Goal: Task Accomplishment & Management: Use online tool/utility

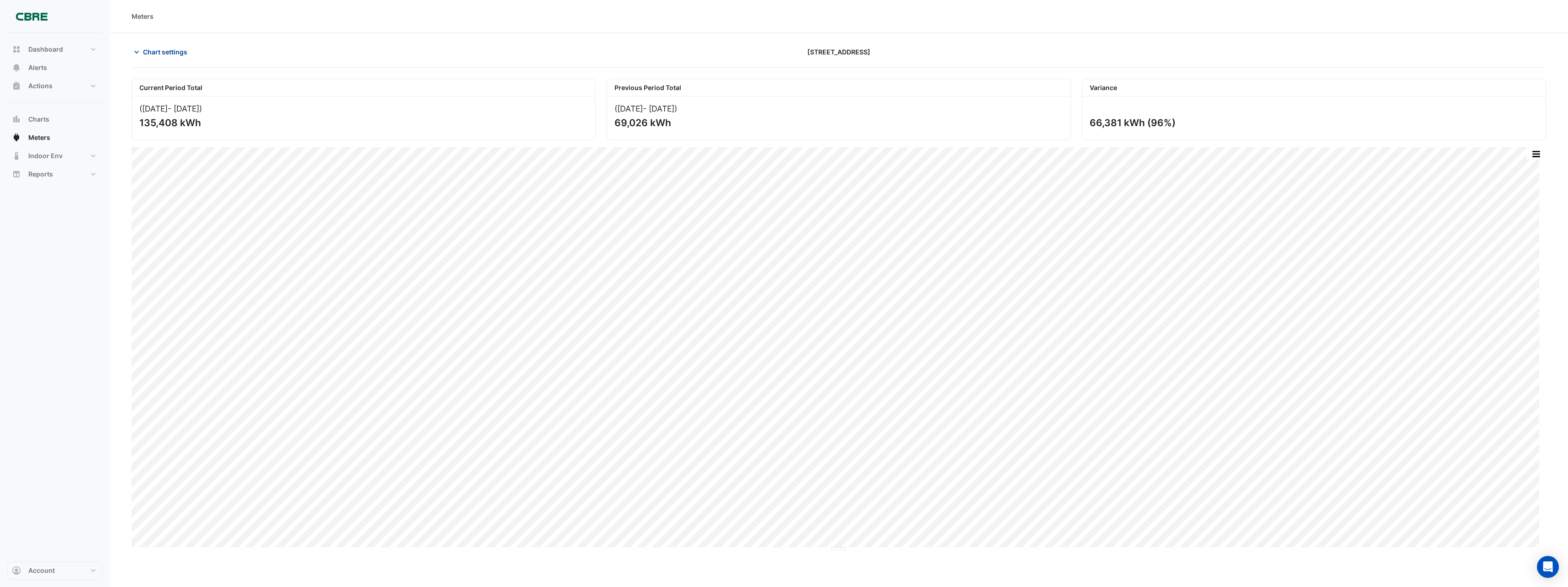
click at [171, 51] on span "Chart settings" at bounding box center [165, 52] width 44 height 10
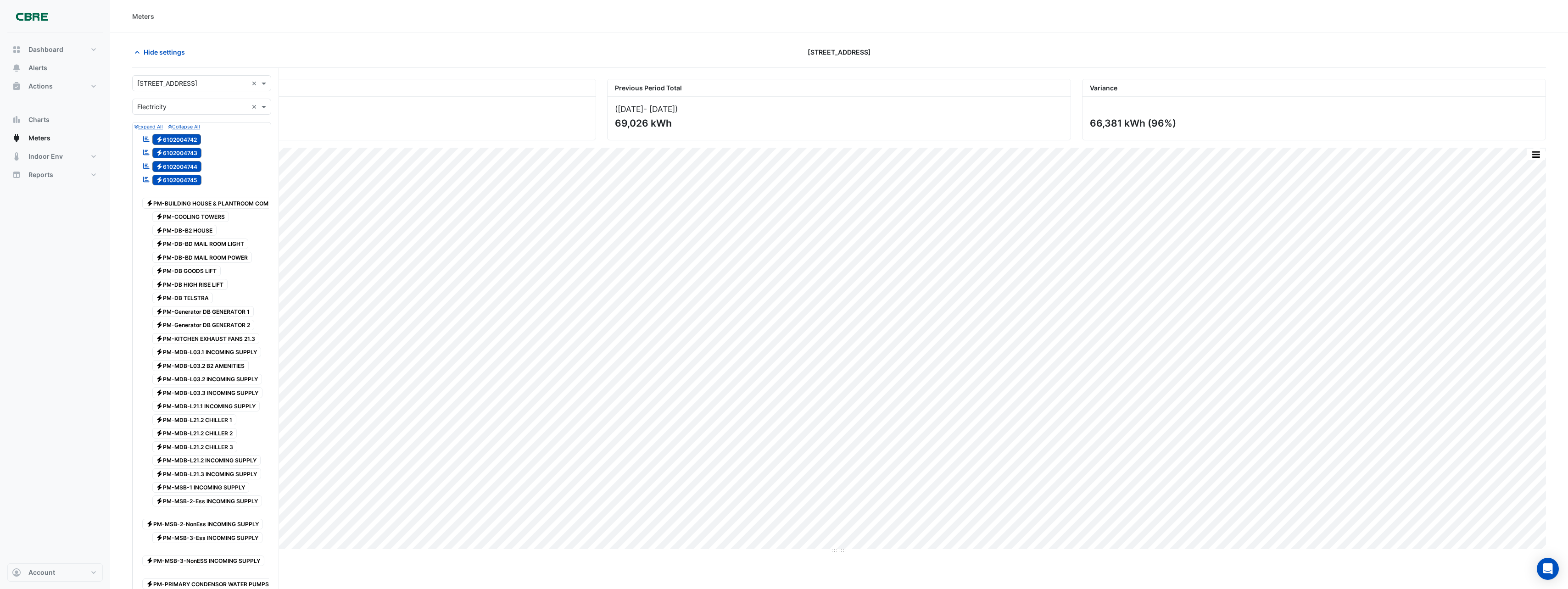
click at [200, 87] on input "text" at bounding box center [192, 84] width 111 height 10
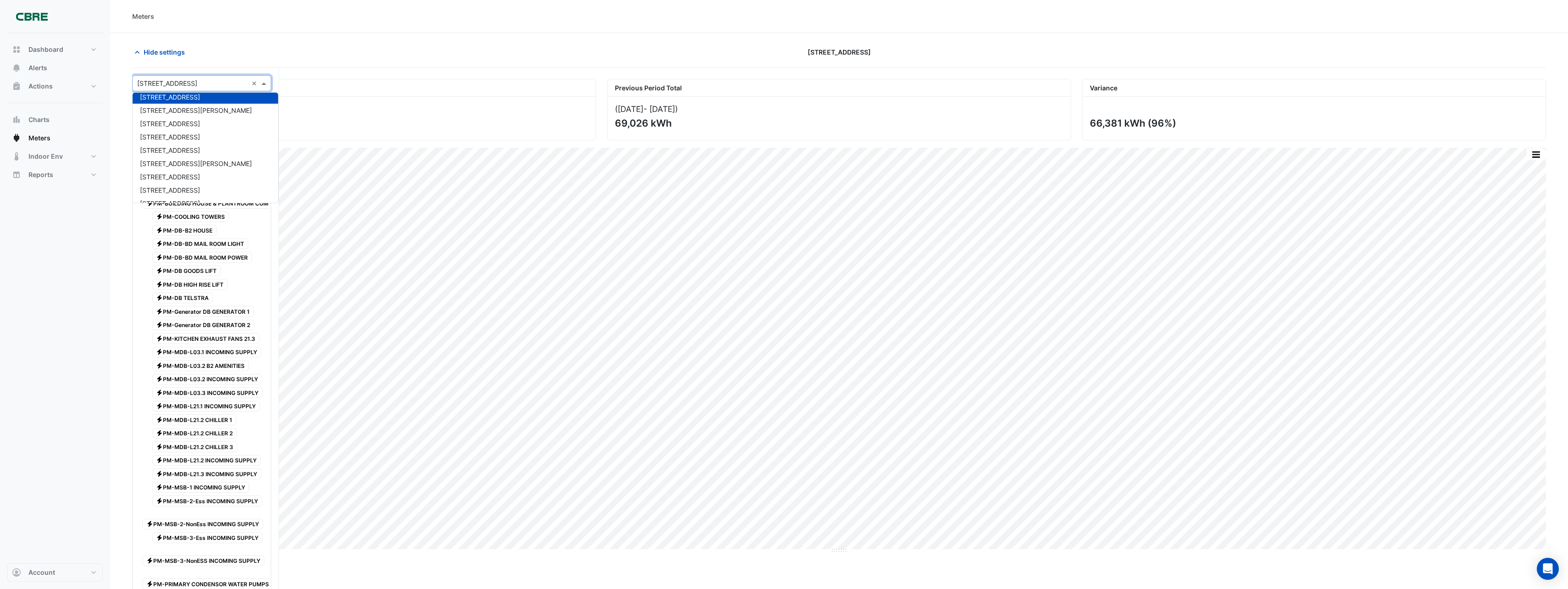
scroll to position [92, 0]
click at [192, 134] on span "[STREET_ADDRESS]" at bounding box center [170, 131] width 60 height 8
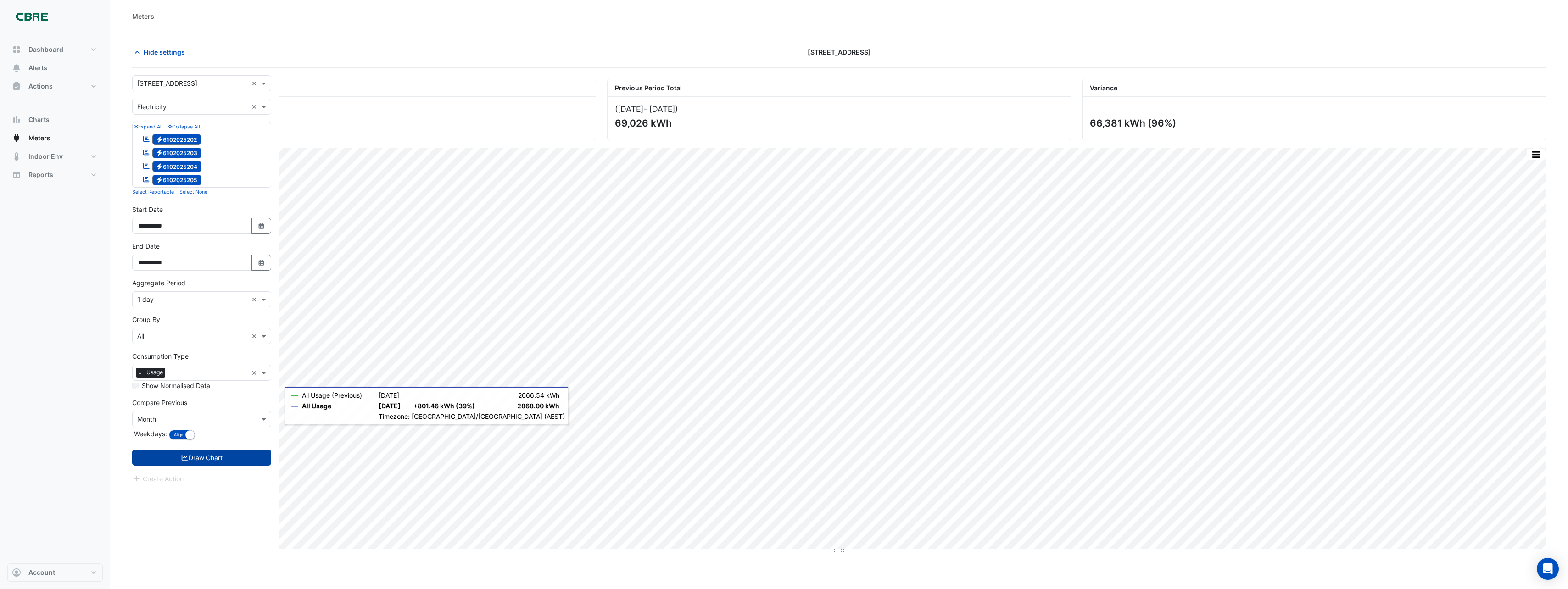
click at [248, 452] on button "Draw Chart" at bounding box center [201, 458] width 139 height 16
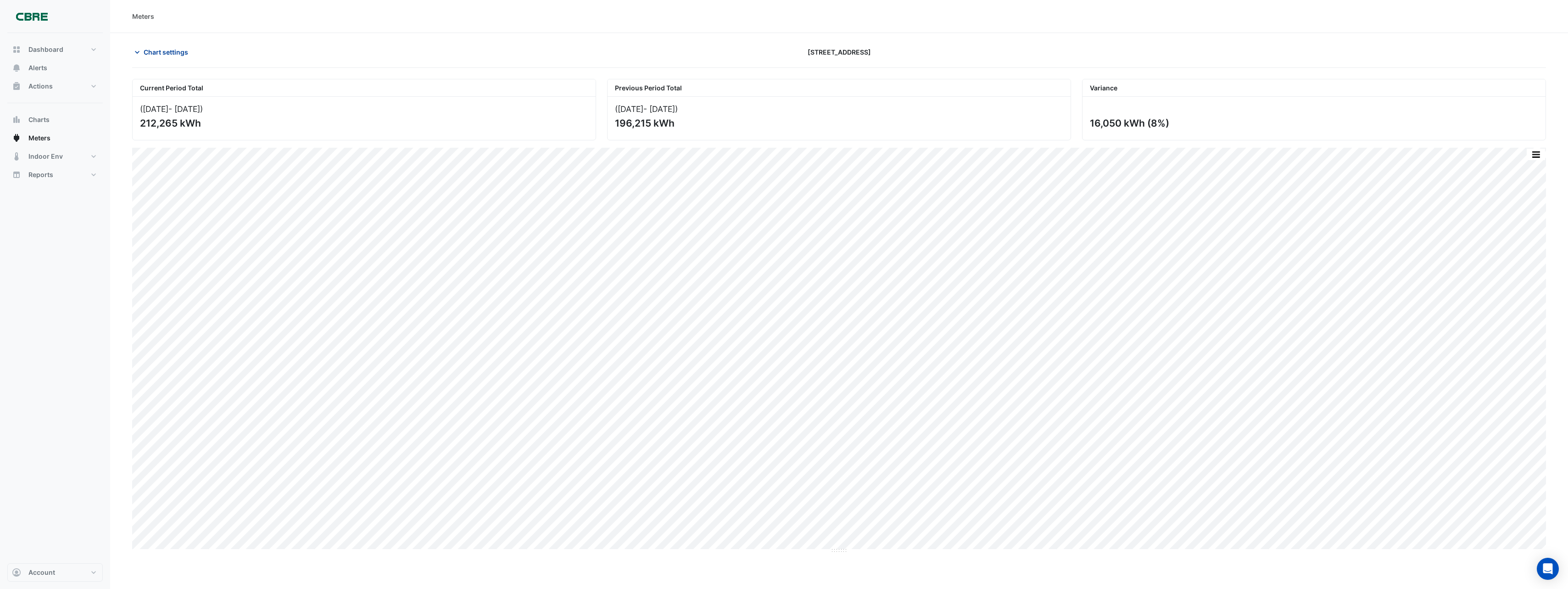
click at [157, 53] on span "Chart settings" at bounding box center [166, 52] width 45 height 10
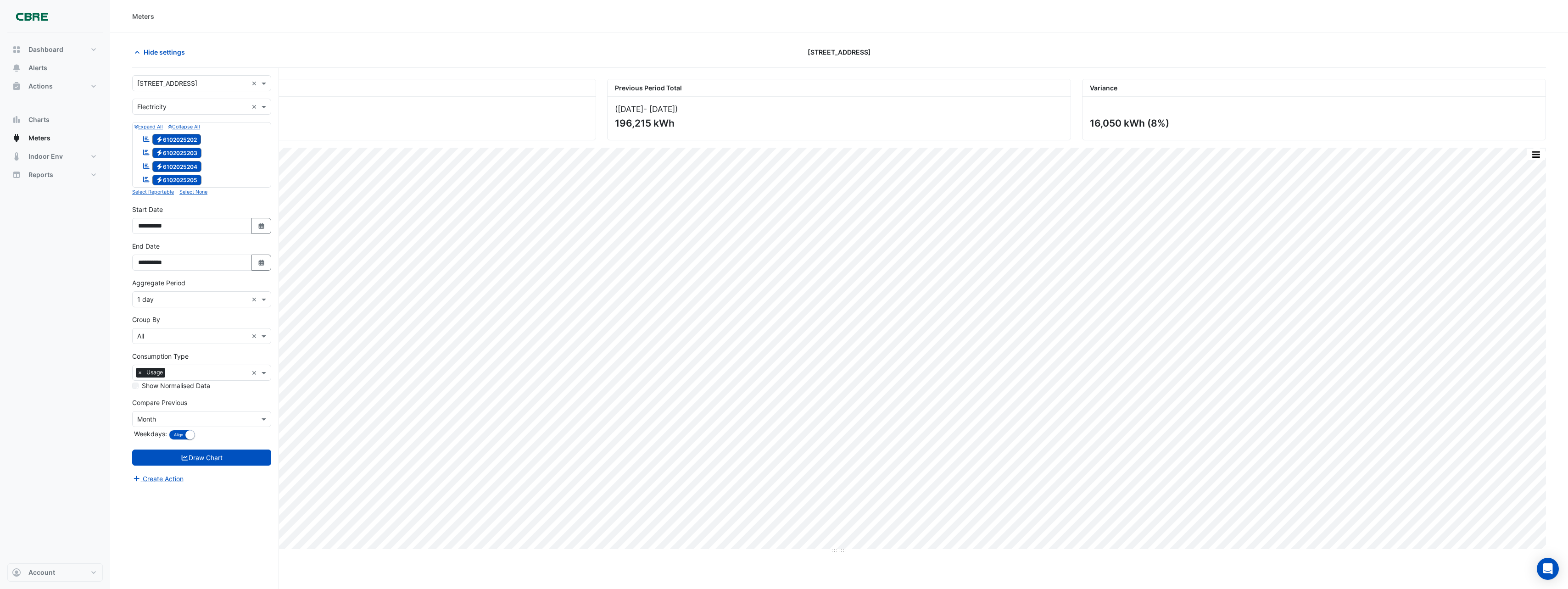
click at [182, 154] on span "Electricity 6102025203" at bounding box center [177, 153] width 50 height 11
click at [180, 169] on span "Electricity 6102025204" at bounding box center [177, 166] width 50 height 11
click at [179, 172] on div "Reportable Electricity 6102025204" at bounding box center [172, 166] width 64 height 13
click at [189, 168] on span "Electricity 6102025204" at bounding box center [177, 166] width 50 height 11
drag, startPoint x: 188, startPoint y: 180, endPoint x: 219, endPoint y: 298, distance: 122.0
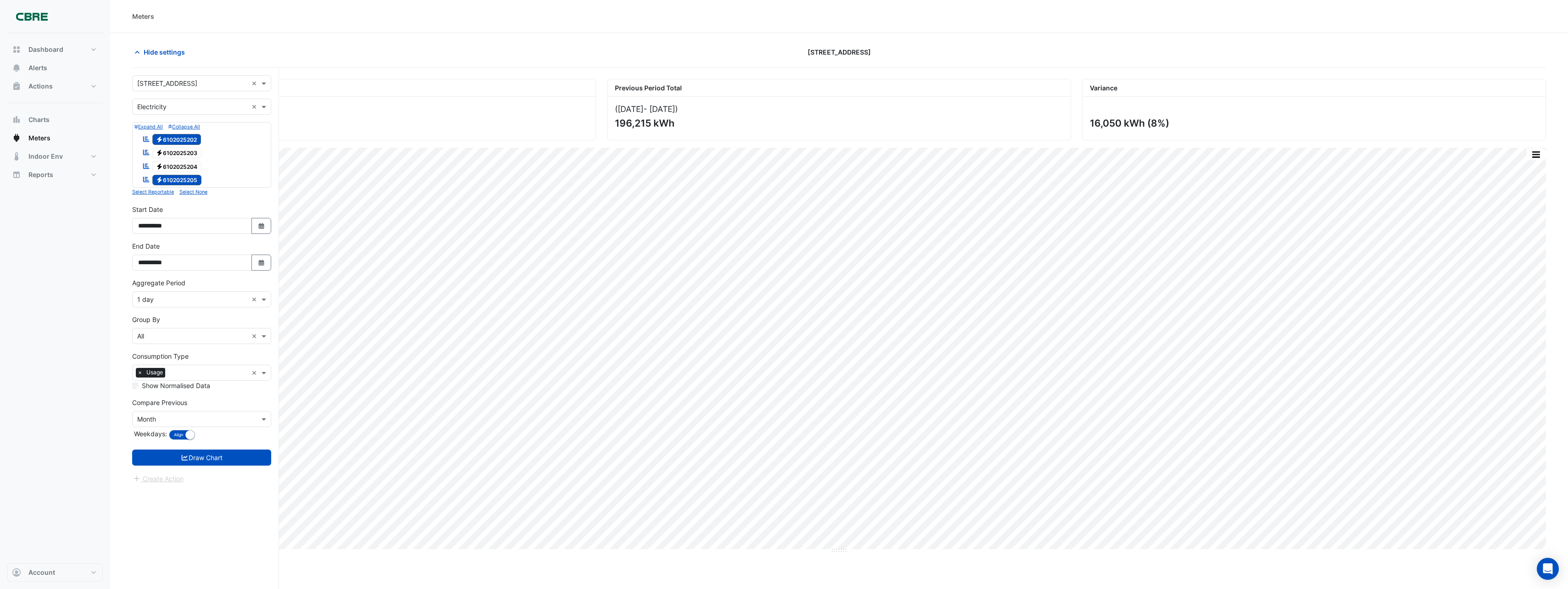
click at [188, 183] on span "Electricity 6102025205" at bounding box center [177, 180] width 50 height 11
click at [244, 459] on button "Draw Chart" at bounding box center [201, 458] width 139 height 16
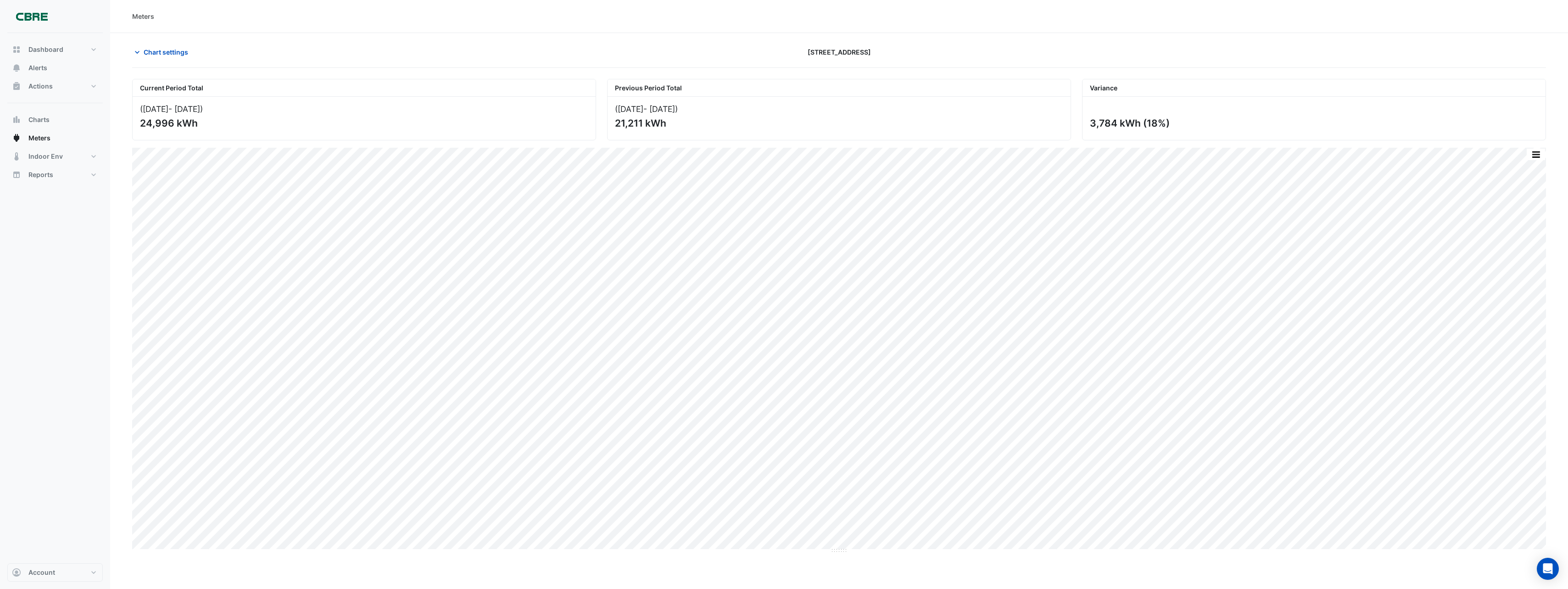
click at [199, 56] on div "Chart settings" at bounding box center [364, 52] width 475 height 16
click at [153, 53] on span "Chart settings" at bounding box center [166, 52] width 45 height 10
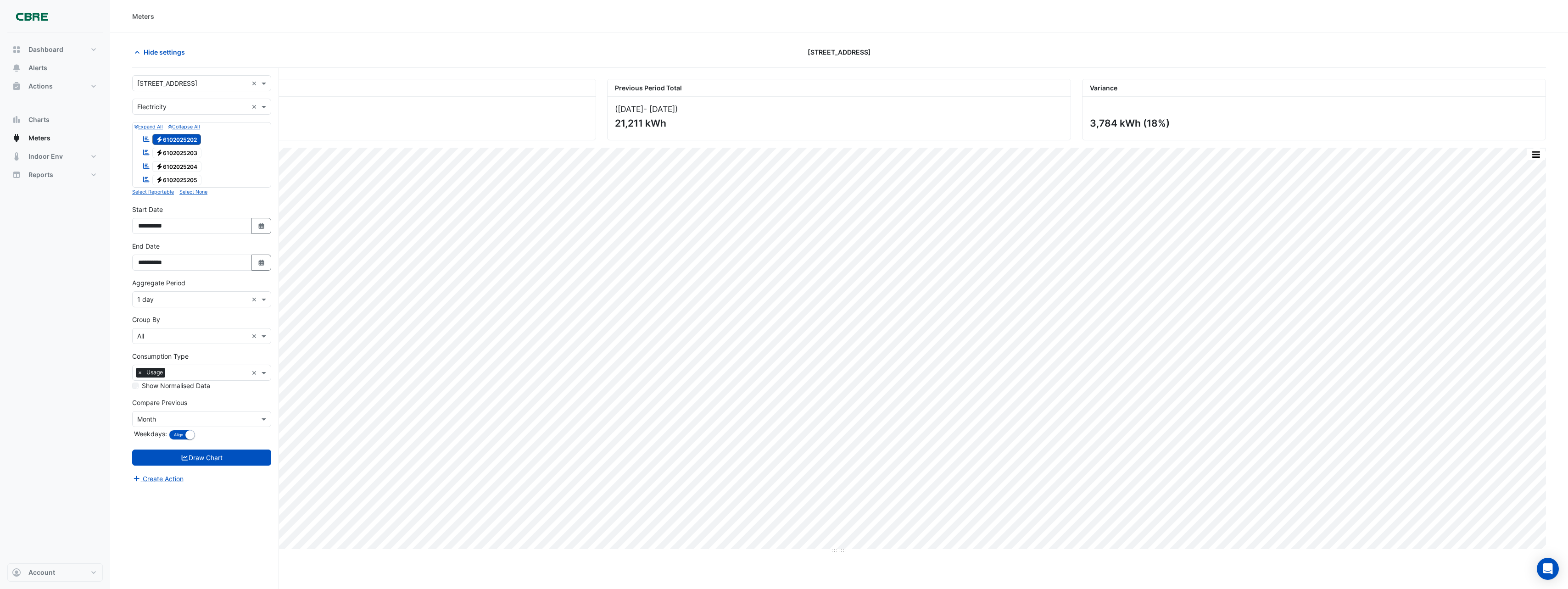
click at [172, 155] on span "Electricity 6102025203" at bounding box center [177, 153] width 50 height 11
click at [185, 135] on span "Electricity 6102025202" at bounding box center [177, 139] width 49 height 11
drag, startPoint x: 241, startPoint y: 458, endPoint x: 240, endPoint y: 463, distance: 5.1
click at [241, 459] on button "Draw Chart" at bounding box center [201, 458] width 139 height 16
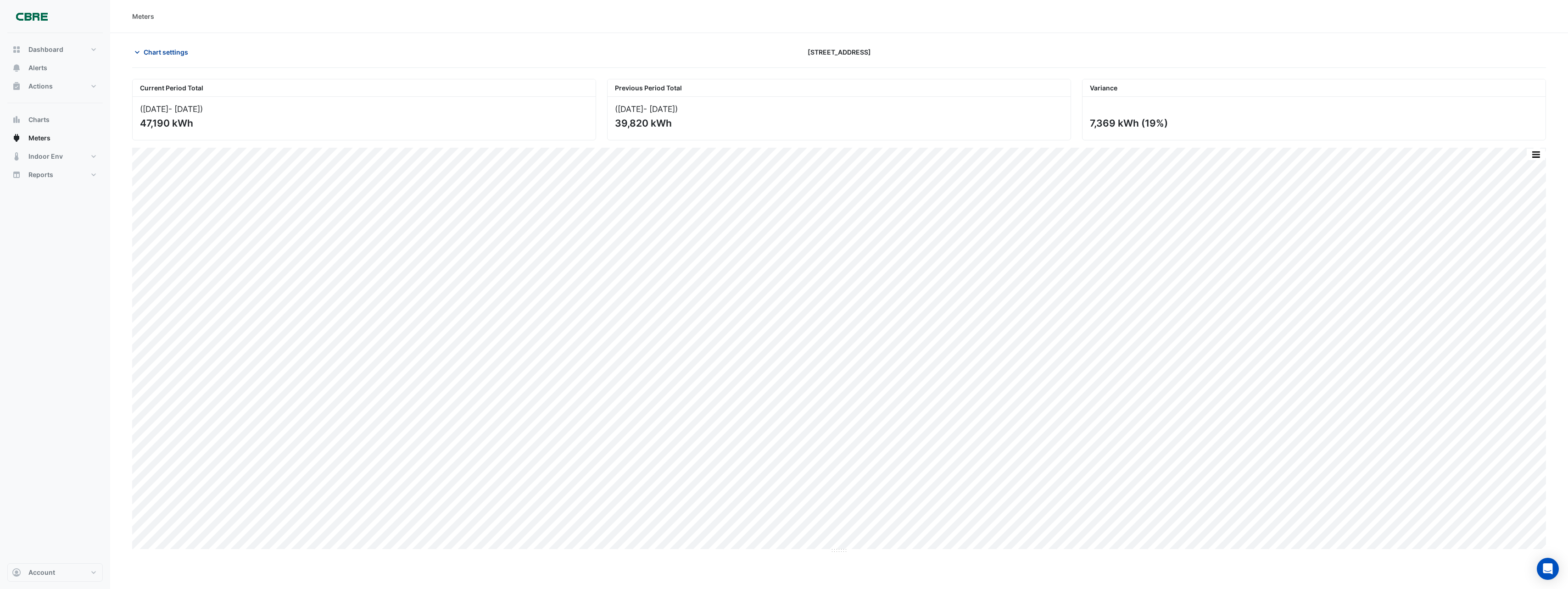
click at [142, 49] on button "Chart settings" at bounding box center [163, 52] width 62 height 16
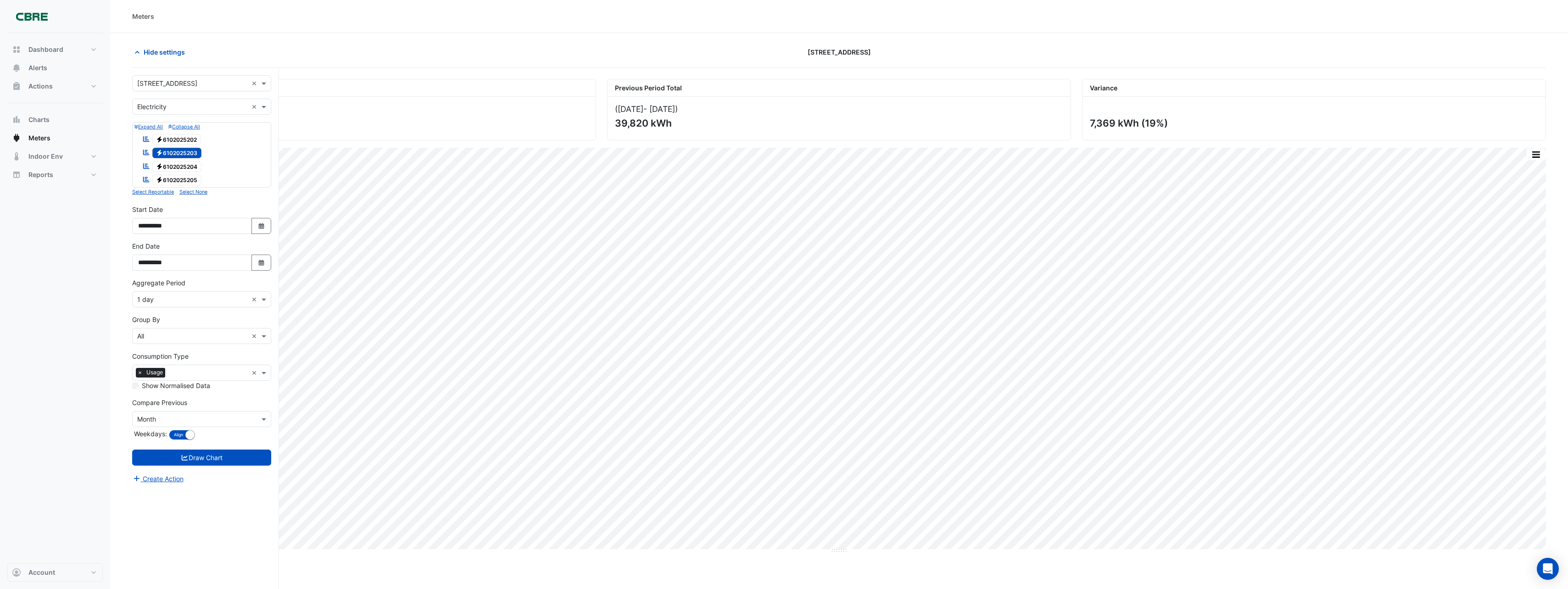
click at [191, 168] on span "Electricity 6102025204" at bounding box center [177, 166] width 50 height 11
click at [204, 152] on div "Reportable Electricity 6102025203" at bounding box center [172, 153] width 64 height 13
click at [232, 452] on button "Draw Chart" at bounding box center [201, 458] width 139 height 16
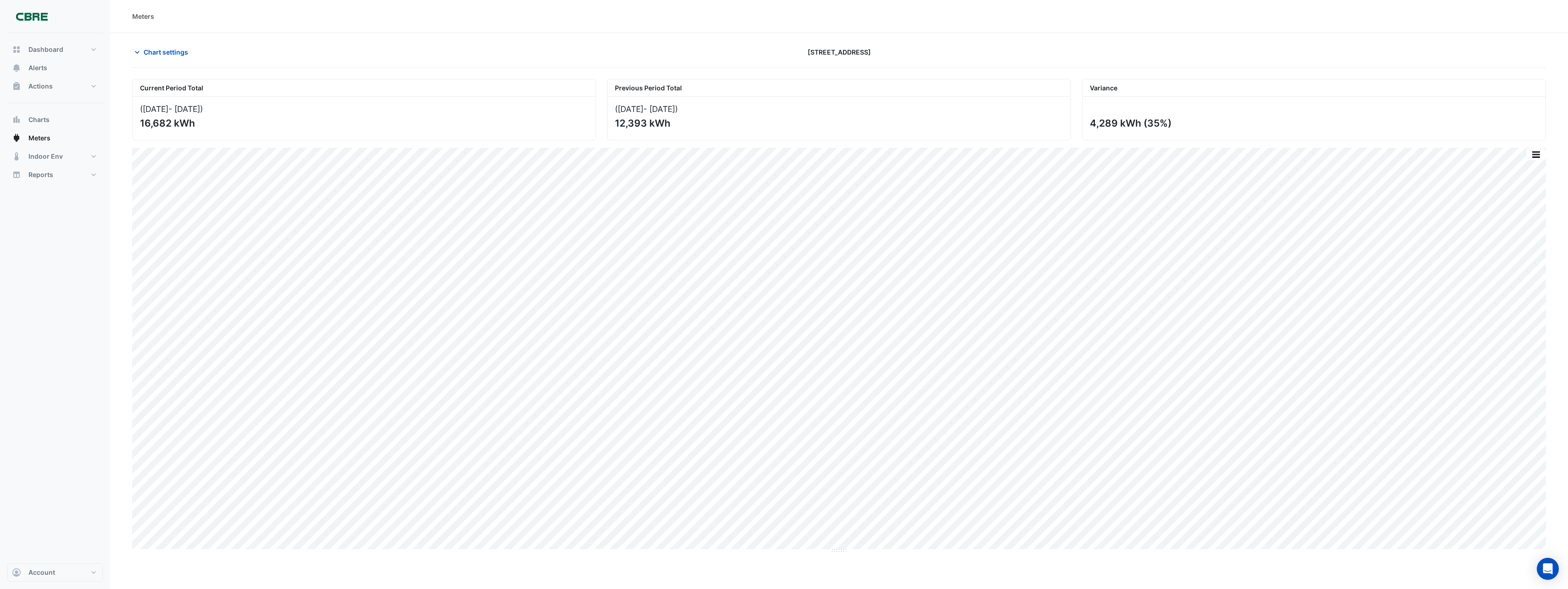
drag, startPoint x: 190, startPoint y: 42, endPoint x: 152, endPoint y: 64, distance: 43.9
click at [152, 65] on section "Chart settings [STREET_ADDRESS] Current Period Total ([DATE] - [DATE] ) 16,682 …" at bounding box center [839, 328] width 1458 height 591
click at [157, 59] on button "Chart settings" at bounding box center [163, 52] width 62 height 16
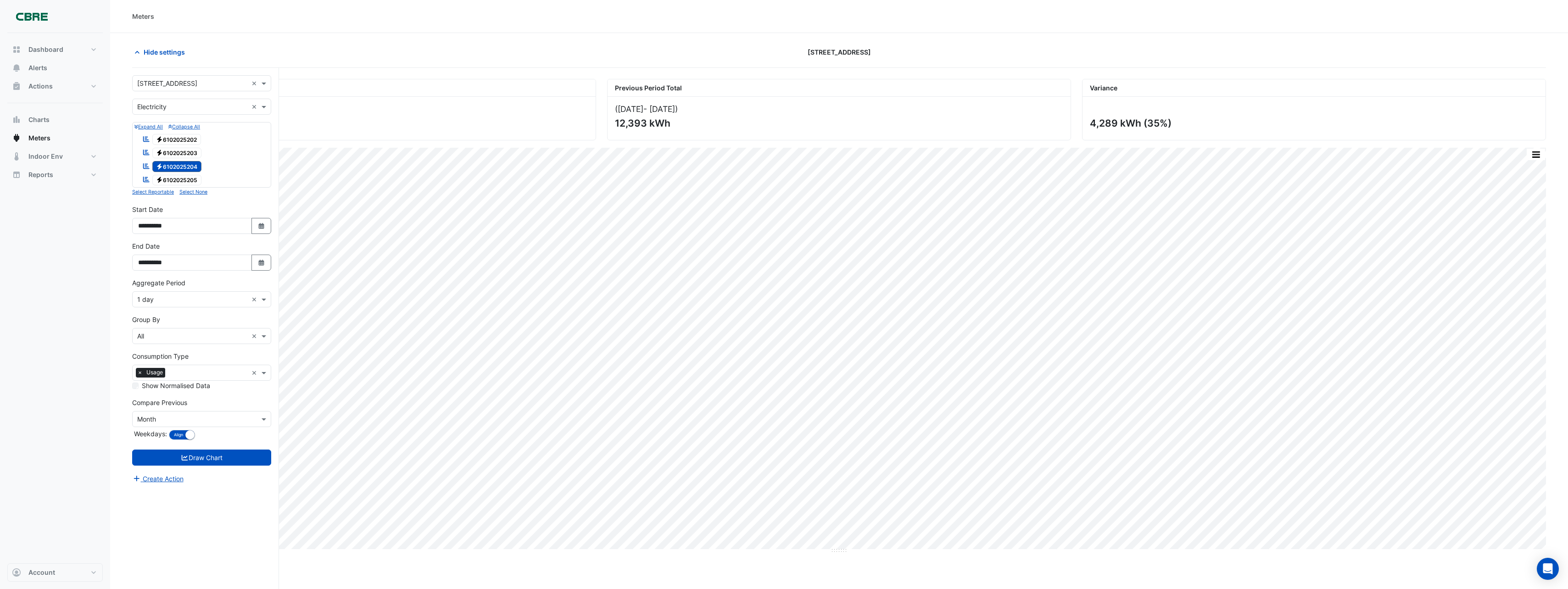
click at [179, 176] on span "Electricity 6102025205" at bounding box center [177, 180] width 50 height 11
drag, startPoint x: 179, startPoint y: 167, endPoint x: 166, endPoint y: 202, distance: 37.3
click at [180, 172] on div "Reportable Electricity 6102025204" at bounding box center [172, 166] width 64 height 13
click at [245, 454] on button "Draw Chart" at bounding box center [201, 458] width 139 height 16
